Goal: Information Seeking & Learning: Learn about a topic

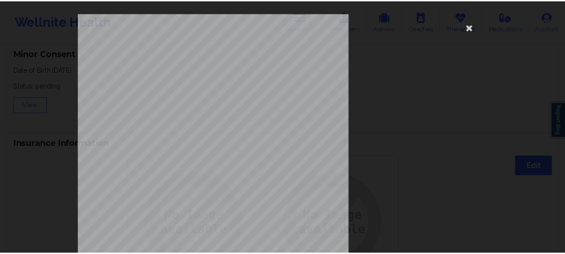
scroll to position [671, 0]
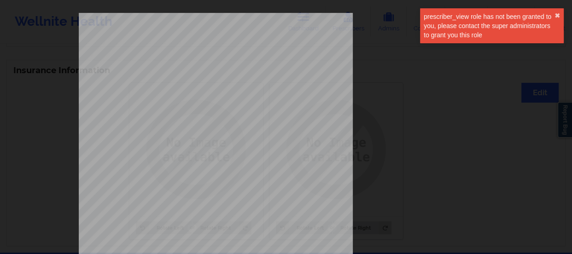
click at [470, 27] on div "prescriber_view role has not been granted to you, please contact the super admi…" at bounding box center [491, 28] width 147 height 45
click at [503, 13] on button "✖︎" at bounding box center [557, 15] width 6 height 7
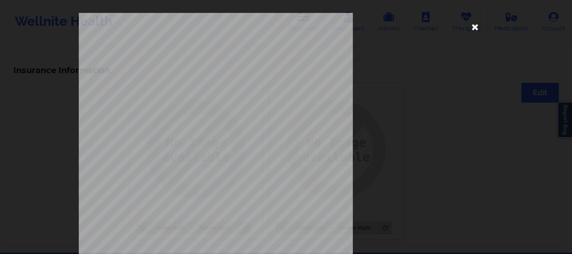
click at [469, 26] on icon at bounding box center [474, 26] width 15 height 15
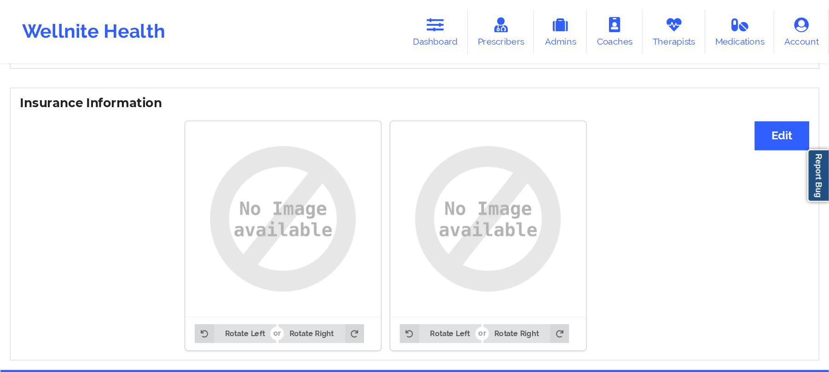
scroll to position [594, 0]
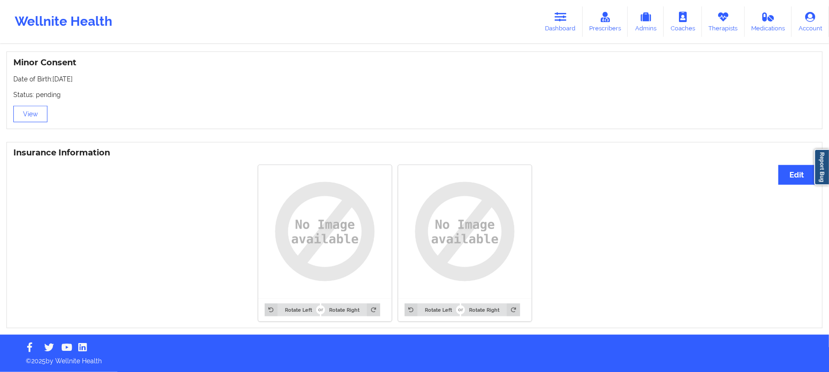
click at [503, 27] on link "Dashboard" at bounding box center [561, 21] width 44 height 30
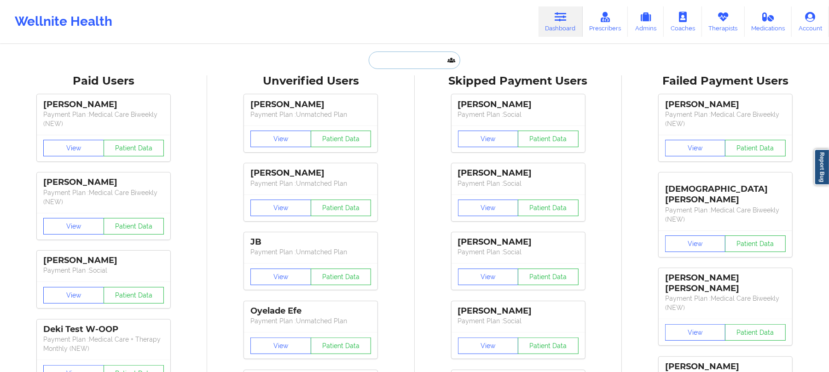
click at [429, 59] on input "text" at bounding box center [414, 60] width 91 height 17
paste input "[EMAIL_ADDRESS][DOMAIN_NAME]"
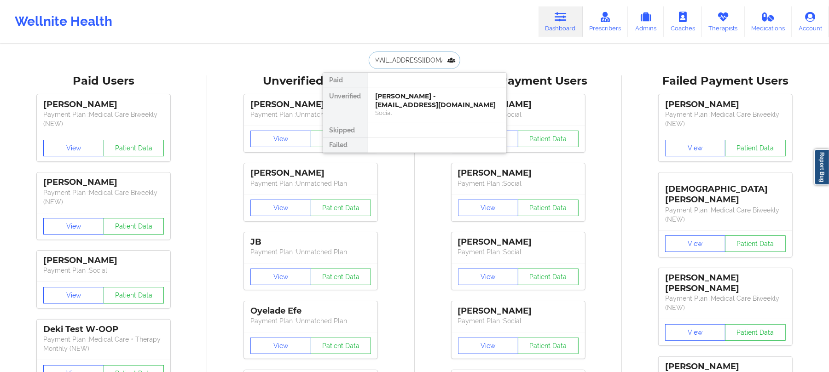
type input "[EMAIL_ADDRESS][DOMAIN_NAME]"
click at [412, 96] on div "[PERSON_NAME] [PERSON_NAME] - [EMAIL_ADDRESS][DOMAIN_NAME]" at bounding box center [437, 100] width 123 height 17
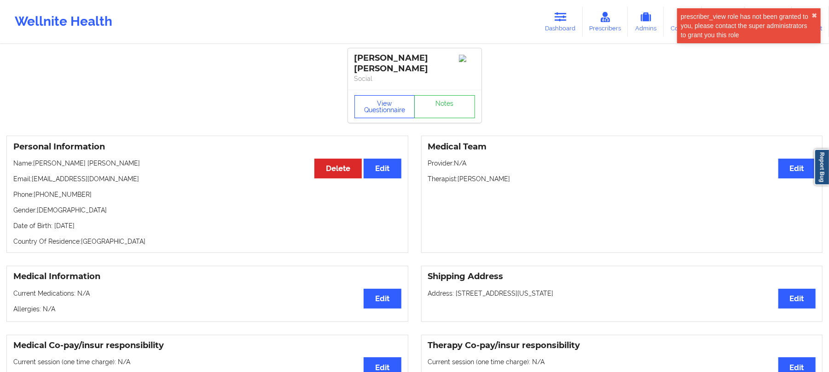
click at [378, 100] on button "View Questionnaire" at bounding box center [384, 106] width 61 height 23
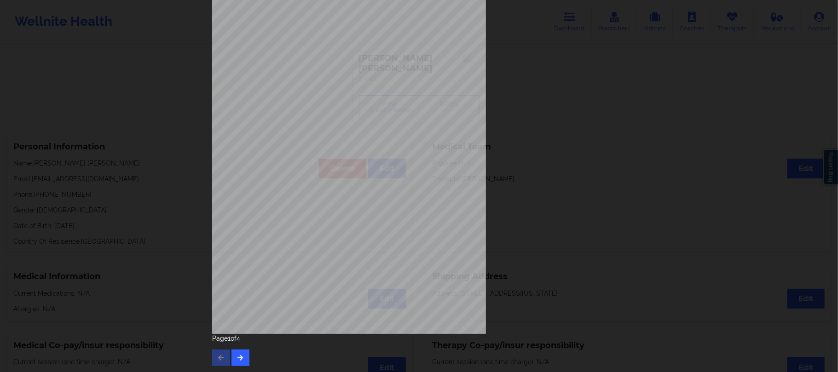
scroll to position [67, 0]
click at [240, 223] on icon "button" at bounding box center [241, 357] width 8 height 6
click at [240, 223] on button "button" at bounding box center [241, 357] width 18 height 17
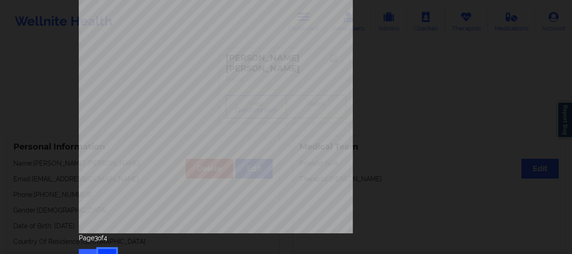
scroll to position [185, 0]
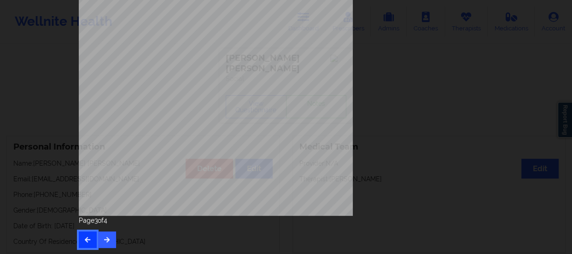
click at [87, 223] on icon "button" at bounding box center [88, 240] width 8 height 6
click at [87, 223] on button "button" at bounding box center [88, 240] width 18 height 17
click at [109, 223] on button "button" at bounding box center [107, 240] width 18 height 17
click at [106, 223] on button "button" at bounding box center [107, 240] width 18 height 17
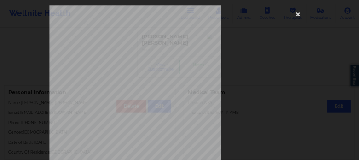
scroll to position [0, 0]
